Goal: Task Accomplishment & Management: Manage account settings

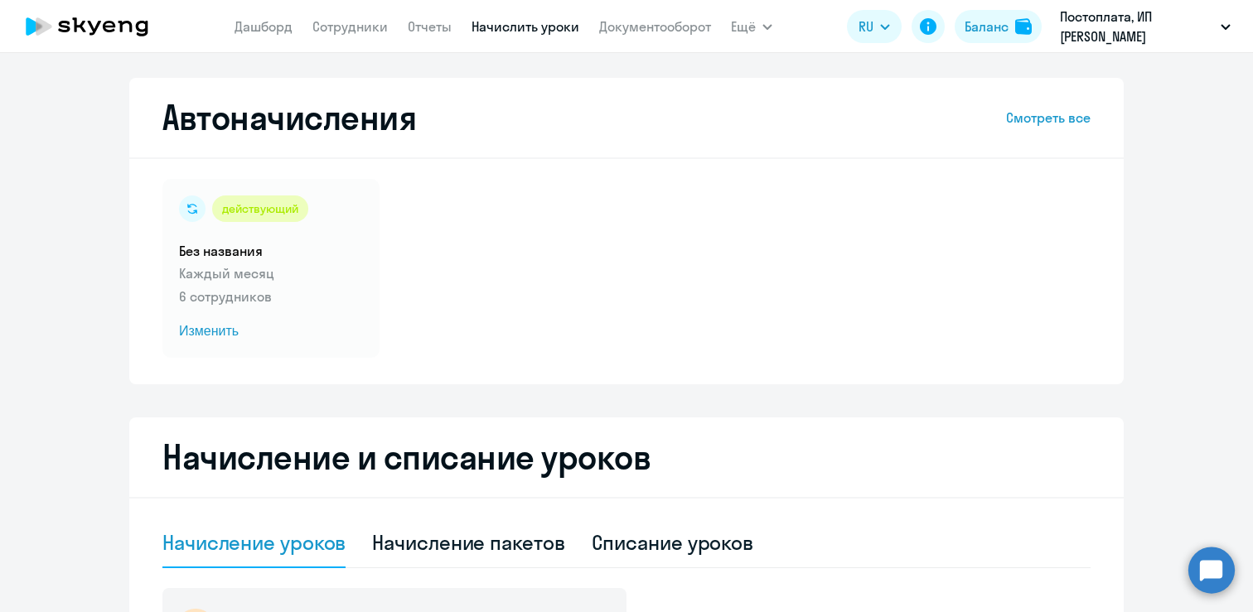
select select "10"
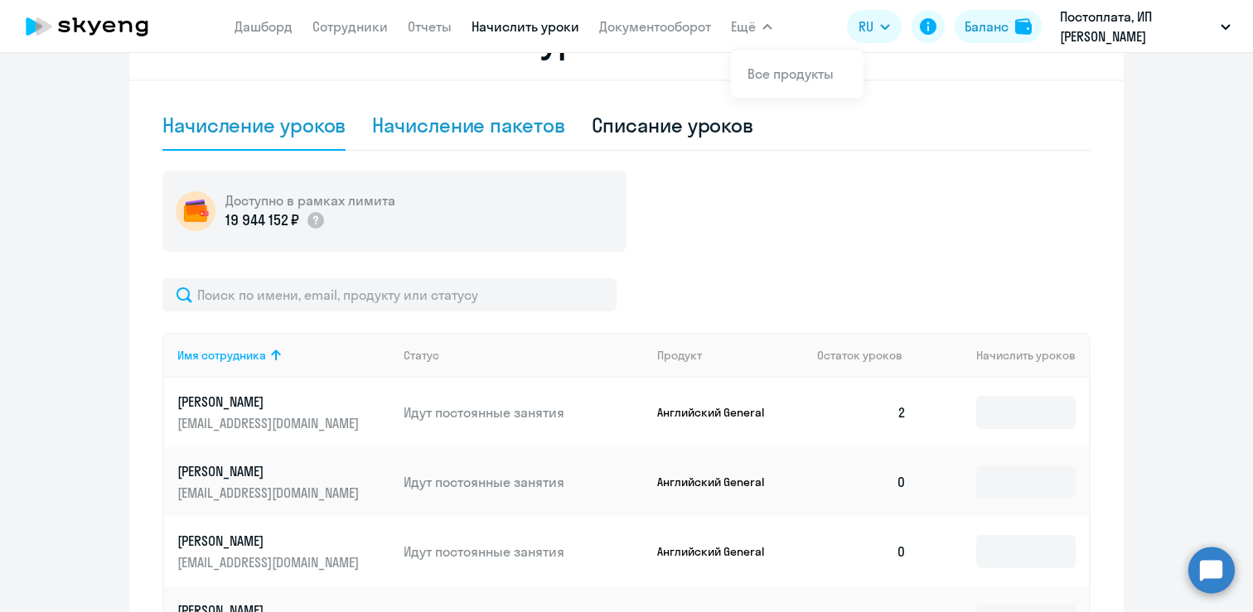
scroll to position [36, 0]
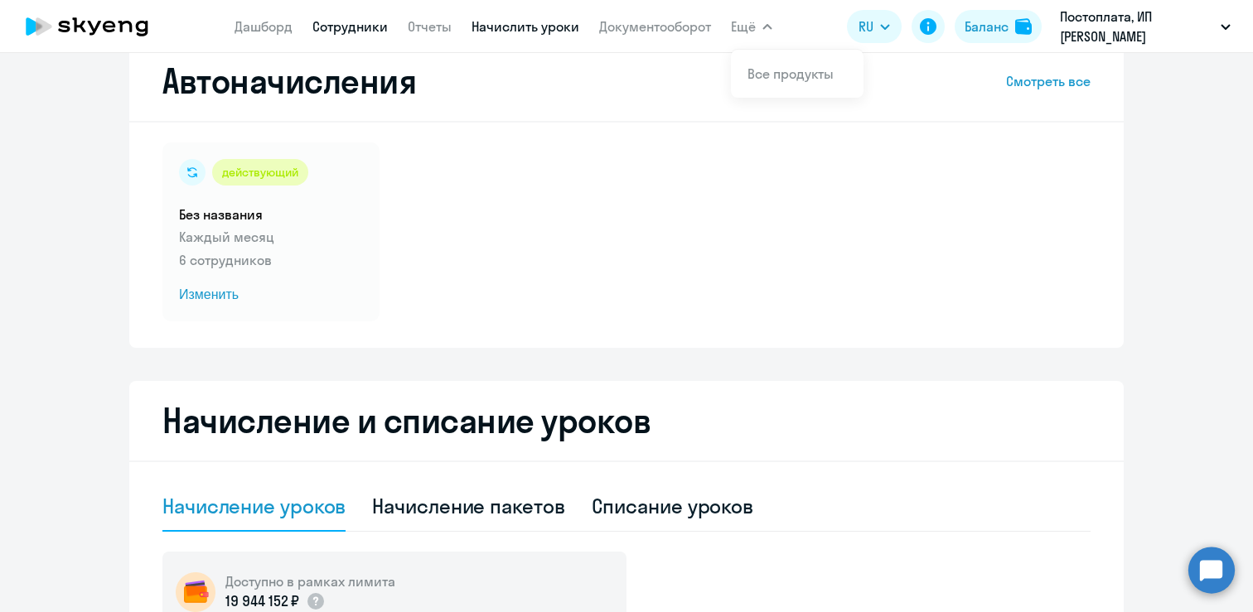
click at [364, 27] on link "Сотрудники" at bounding box center [349, 26] width 75 height 17
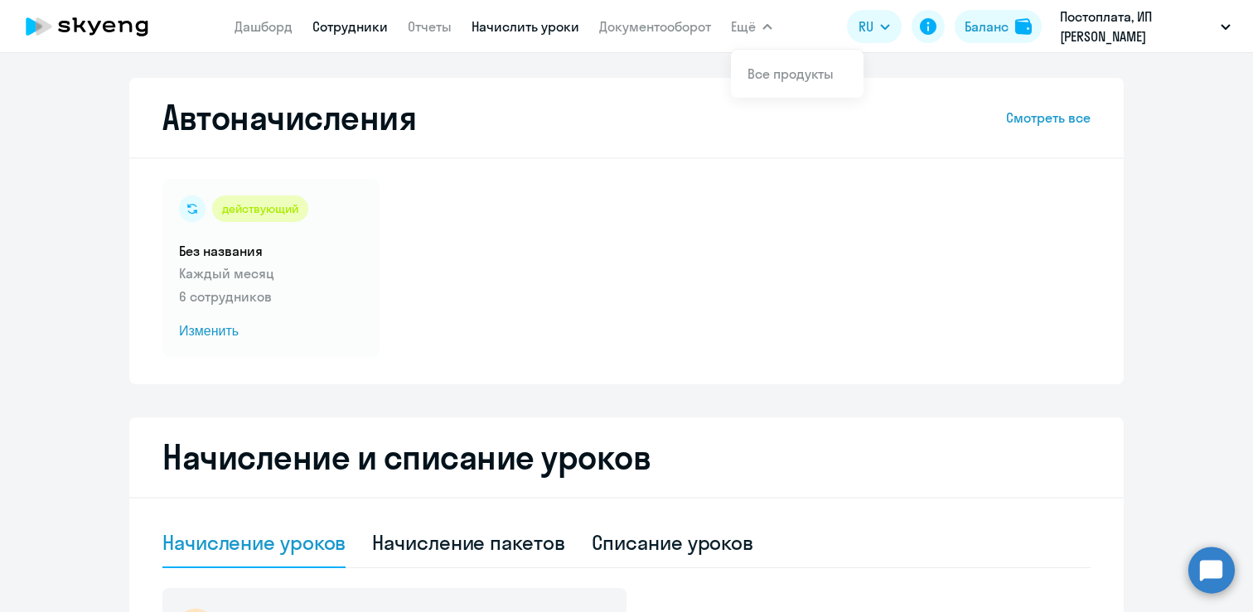
select select "30"
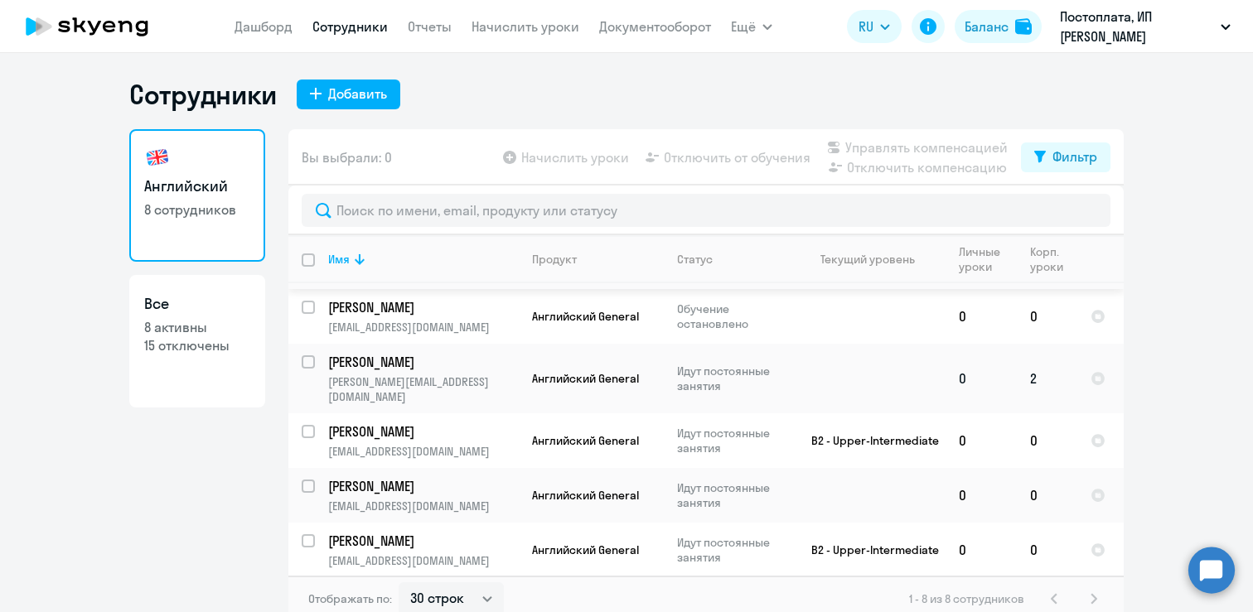
scroll to position [104, 0]
click at [302, 480] on input "select row 41659984" at bounding box center [318, 496] width 33 height 33
checkbox input "true"
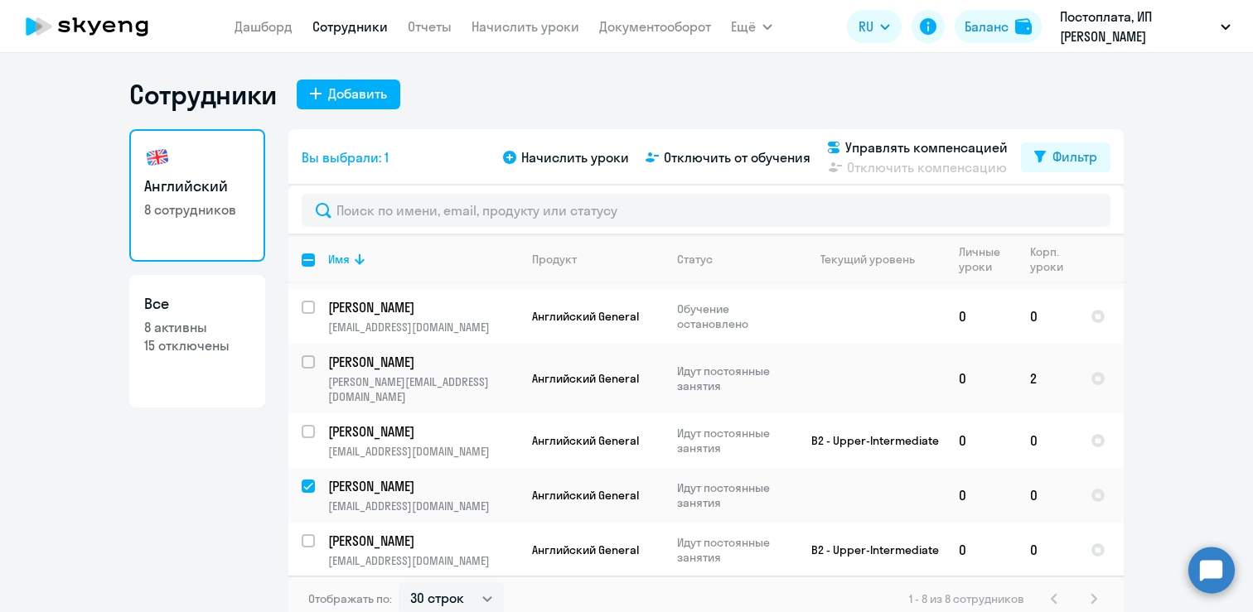
click at [708, 146] on div "Начислить уроки Отключить от обучения Управлять компенсацией Отключить компенса…" at bounding box center [760, 158] width 521 height 40
click at [709, 152] on span "Отключить от обучения" at bounding box center [737, 157] width 147 height 20
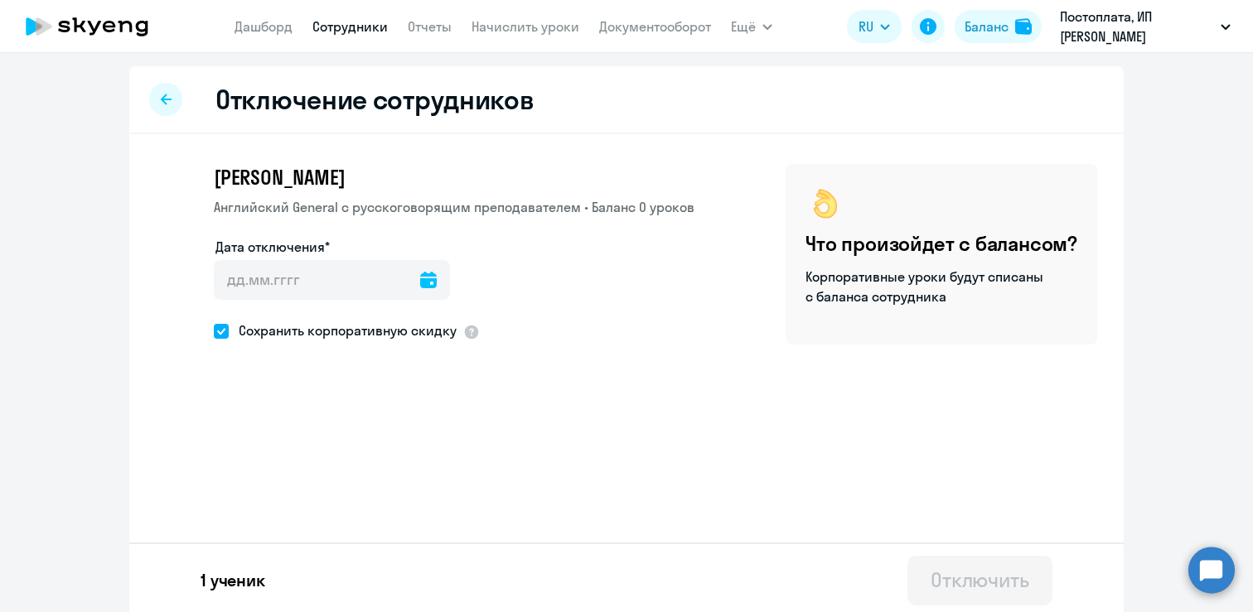
click at [165, 102] on div at bounding box center [165, 99] width 33 height 33
select select "30"
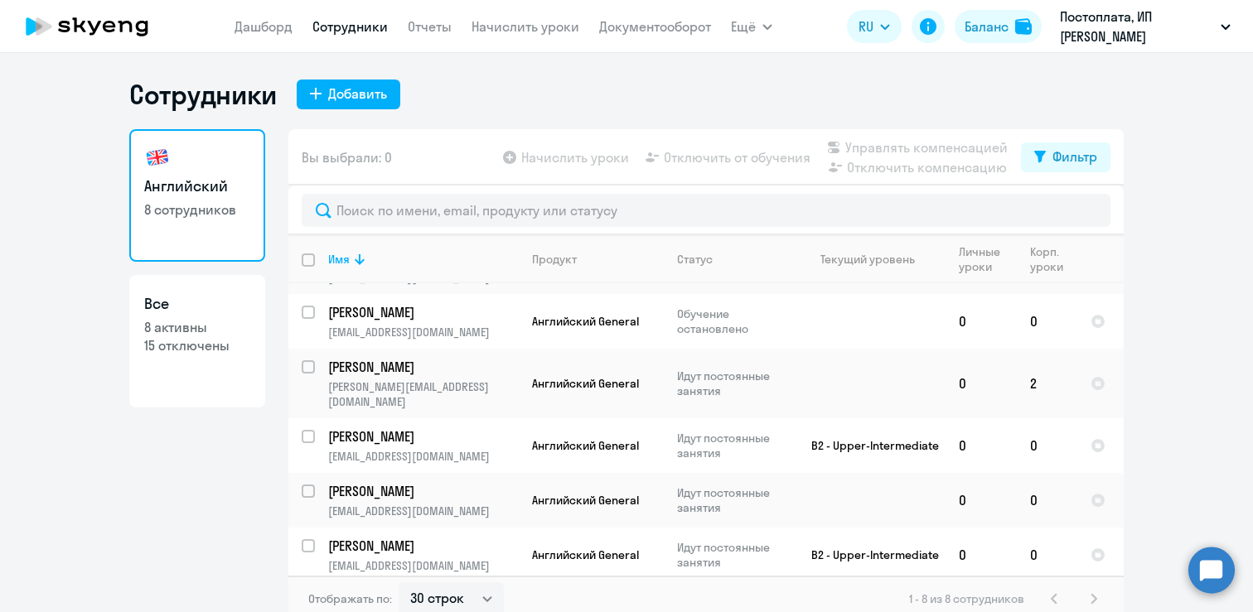
scroll to position [99, 0]
click at [304, 484] on input "select row 41659984" at bounding box center [318, 500] width 33 height 33
checkbox input "true"
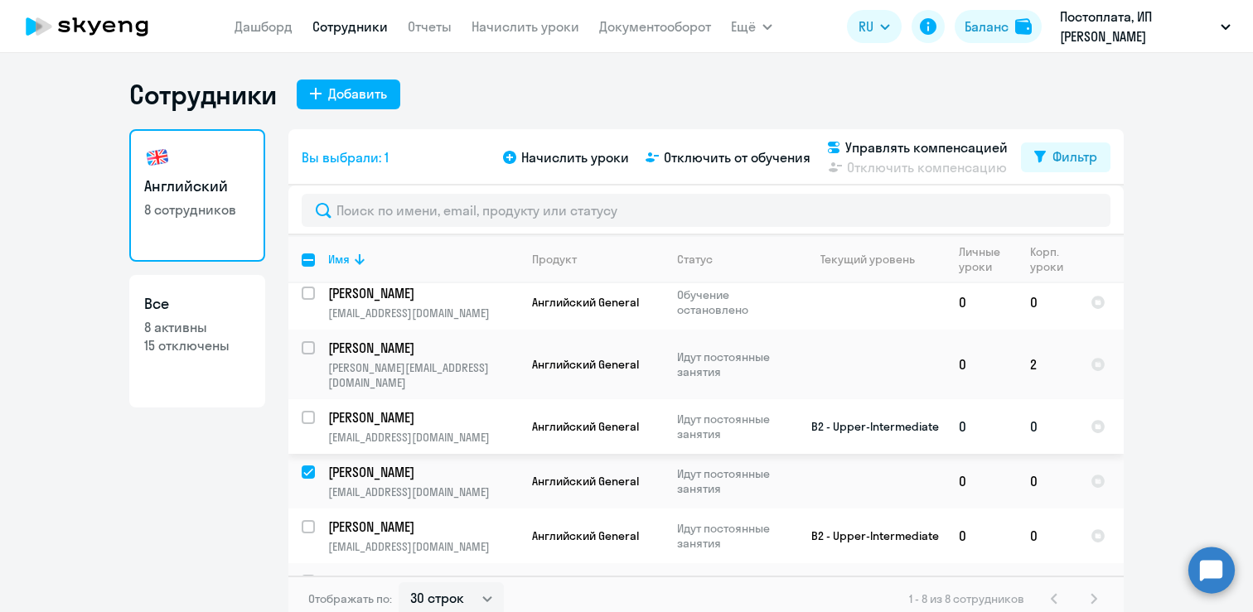
scroll to position [142, 0]
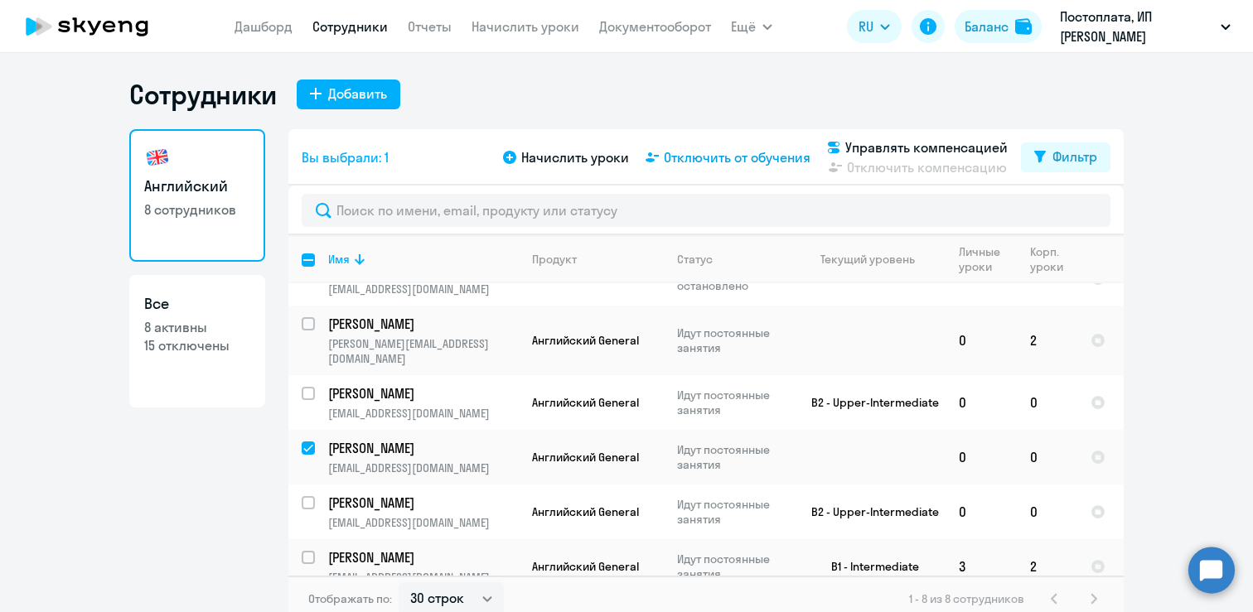
click at [702, 157] on span "Отключить от обучения" at bounding box center [737, 157] width 147 height 20
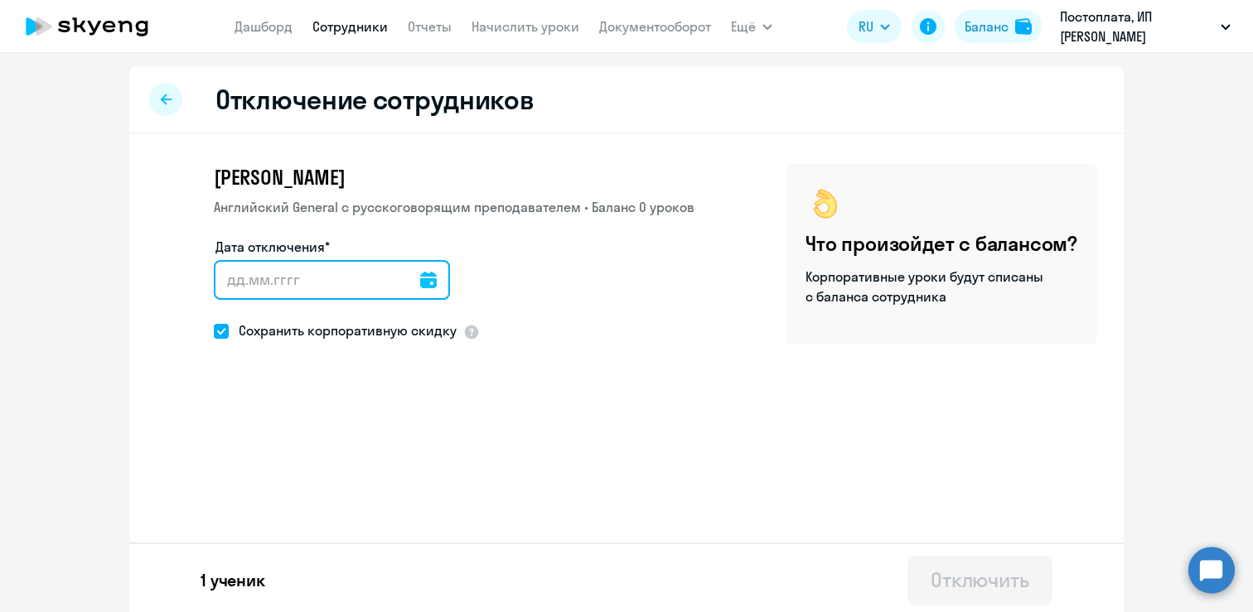
click at [271, 282] on input "Дата отключения*" at bounding box center [332, 280] width 236 height 40
click at [420, 285] on icon at bounding box center [428, 280] width 17 height 17
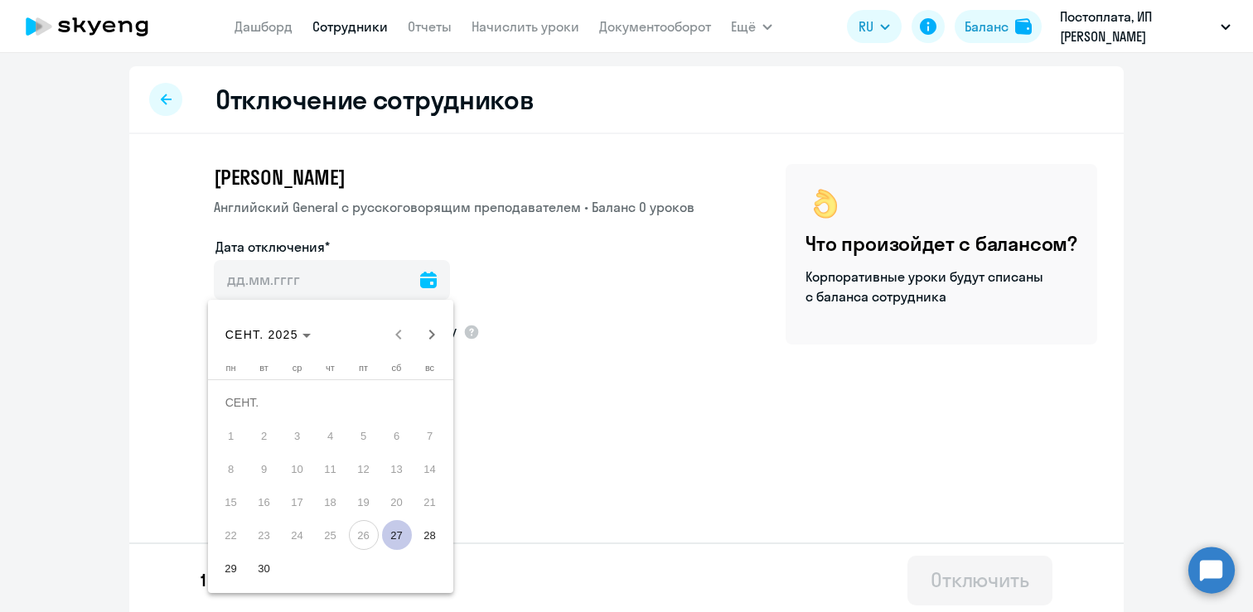
click at [406, 537] on span "27" at bounding box center [397, 535] width 30 height 30
type input "[DATE]"
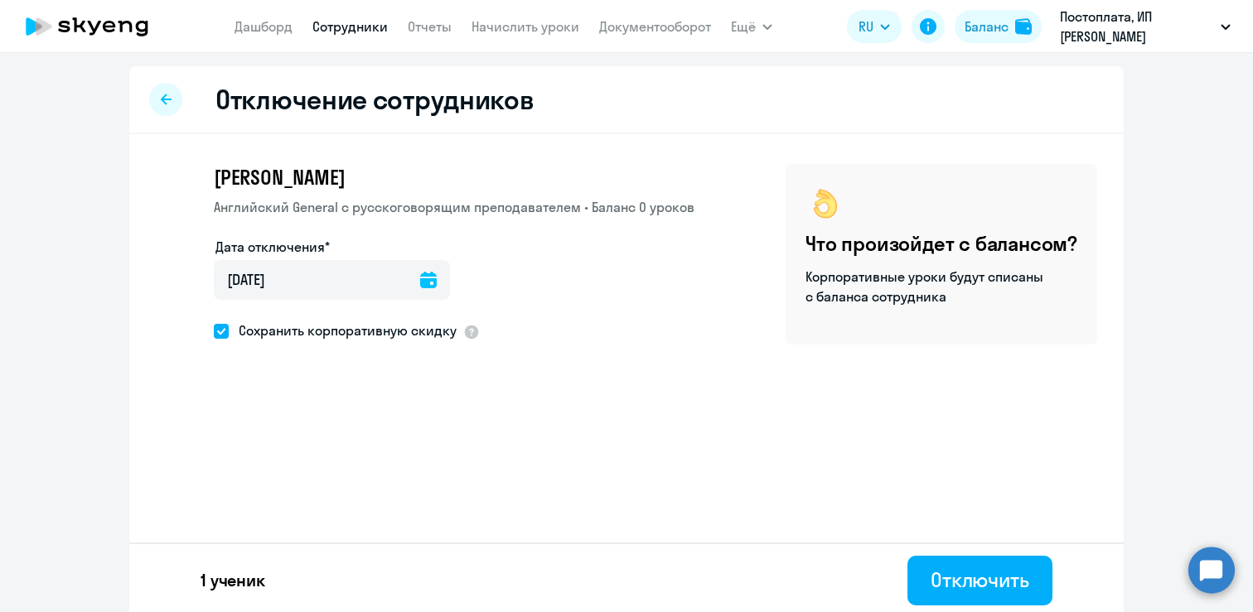
click at [221, 331] on span at bounding box center [221, 331] width 15 height 15
click at [214, 331] on input "Сохранить корпоративную скидку" at bounding box center [213, 331] width 1 height 1
checkbox input "false"
click at [936, 568] on div "Отключить" at bounding box center [980, 580] width 99 height 27
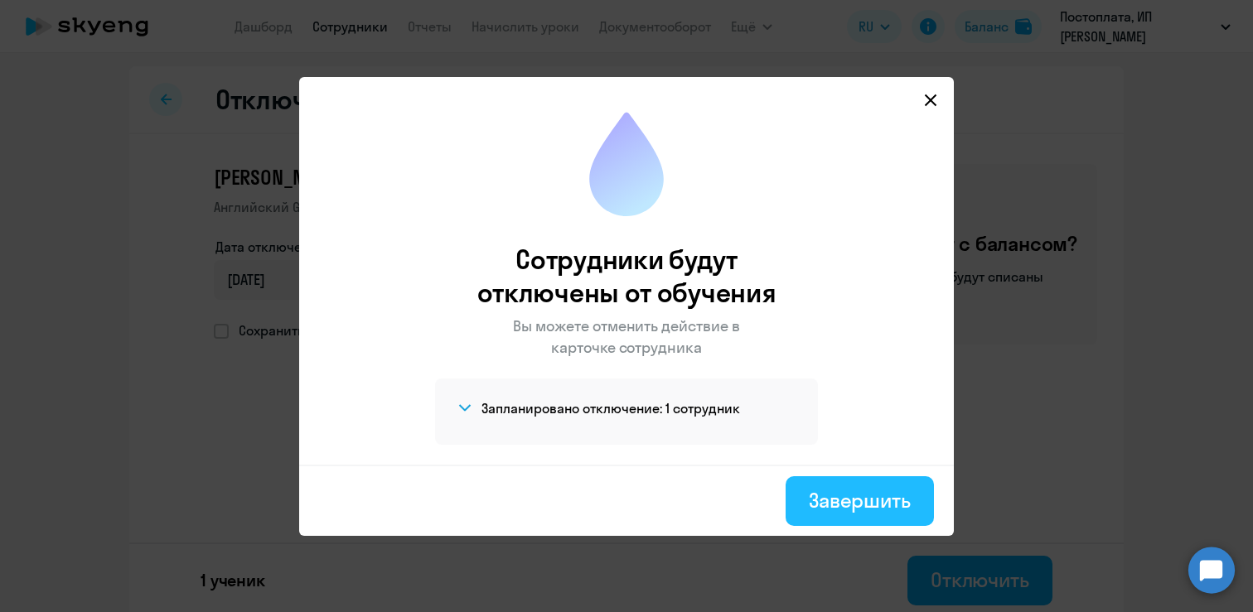
click at [853, 498] on div "Завершить" at bounding box center [860, 500] width 102 height 27
select select "30"
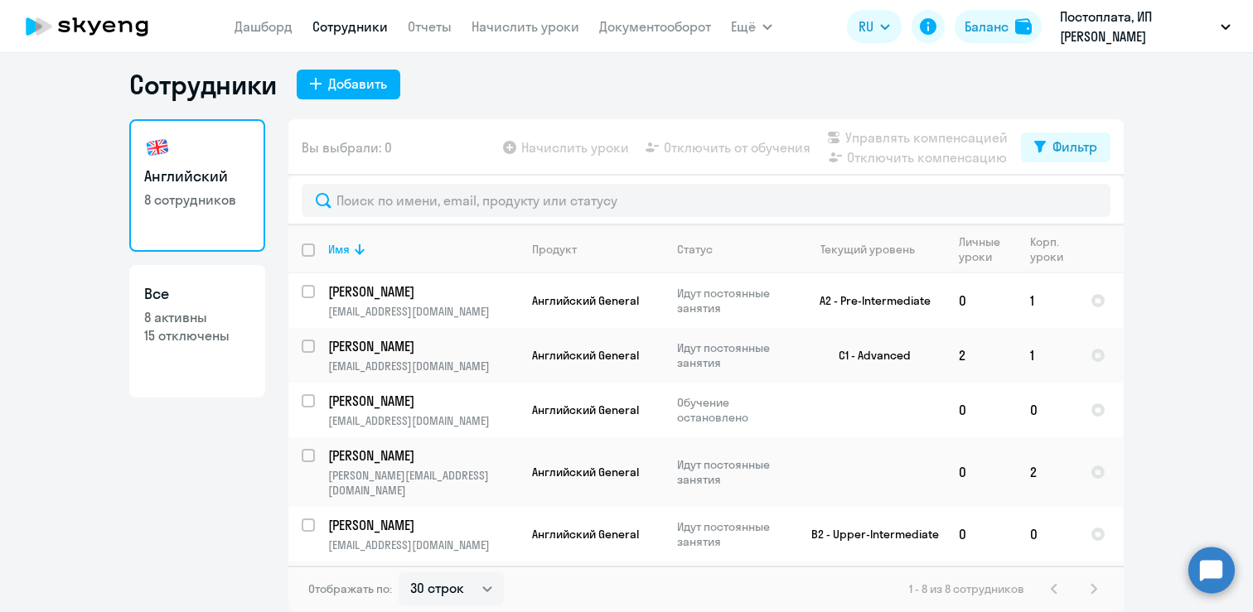
click at [344, 32] on link "Сотрудники" at bounding box center [349, 26] width 75 height 17
click at [189, 301] on h3 "Все" at bounding box center [197, 294] width 106 height 22
select select "30"
